Goal: Find specific page/section: Find specific page/section

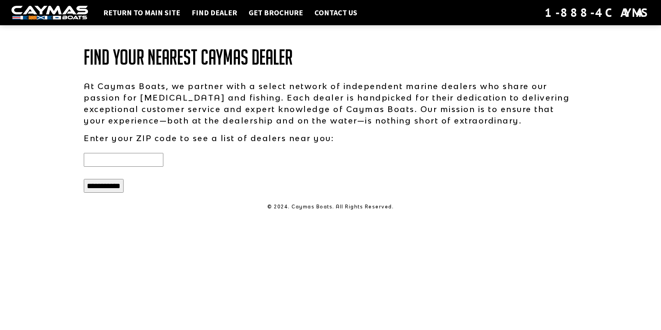
type input "*****"
click at [185, 158] on div "*****" at bounding box center [203, 160] width 239 height 14
click at [114, 191] on input "**********" at bounding box center [104, 186] width 40 height 14
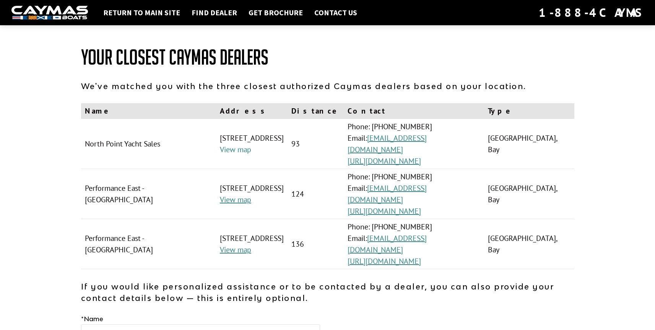
click at [220, 151] on link "View map" at bounding box center [235, 150] width 31 height 10
